Goal: Check status

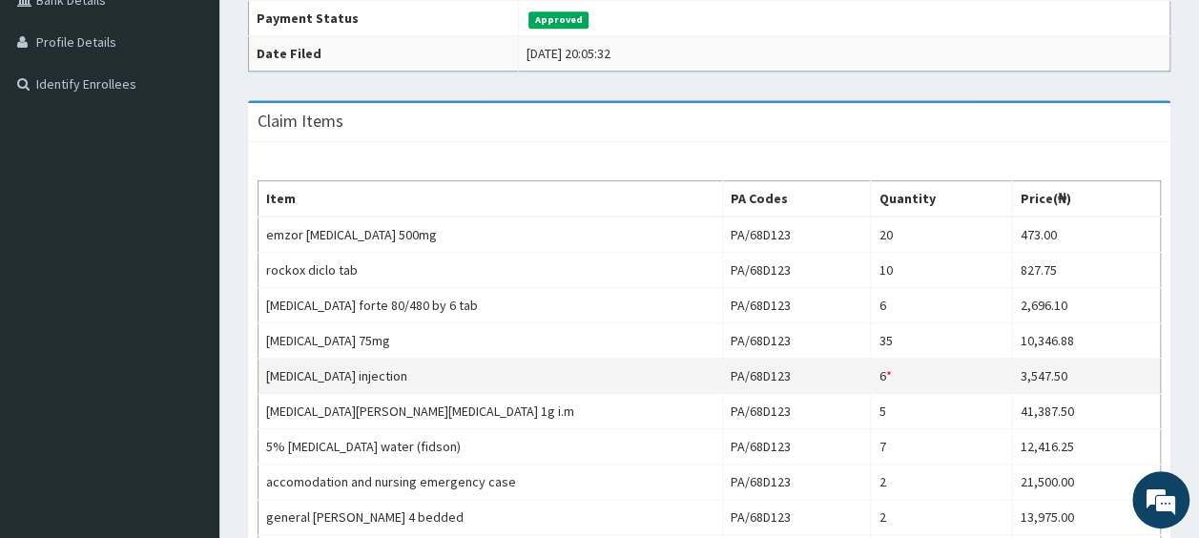
scroll to position [460, 0]
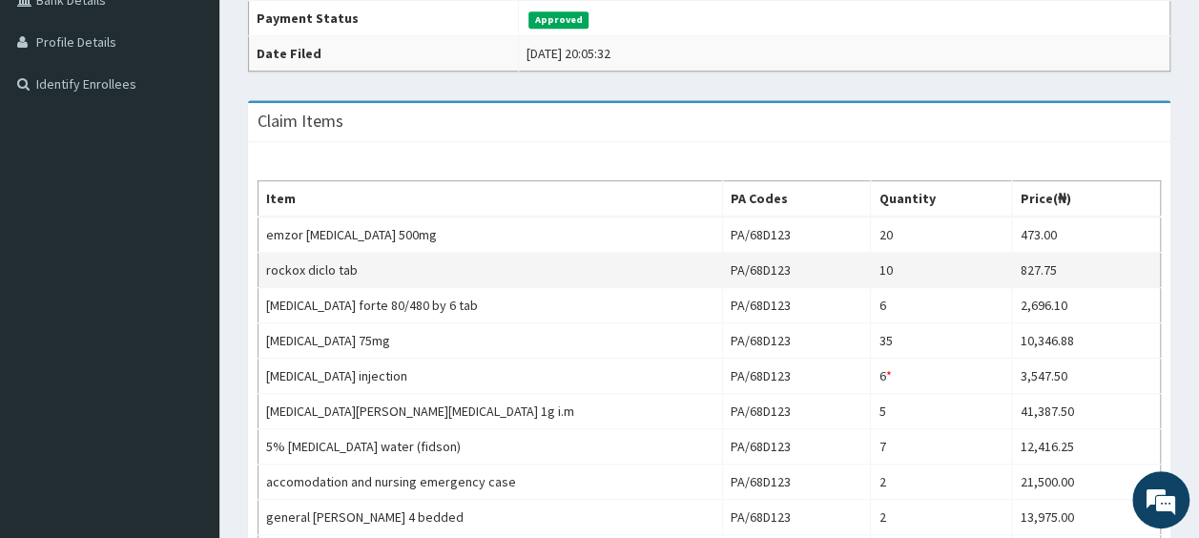
click at [1065, 269] on td "827.75" at bounding box center [1086, 270] width 149 height 35
